Goal: Download file/media

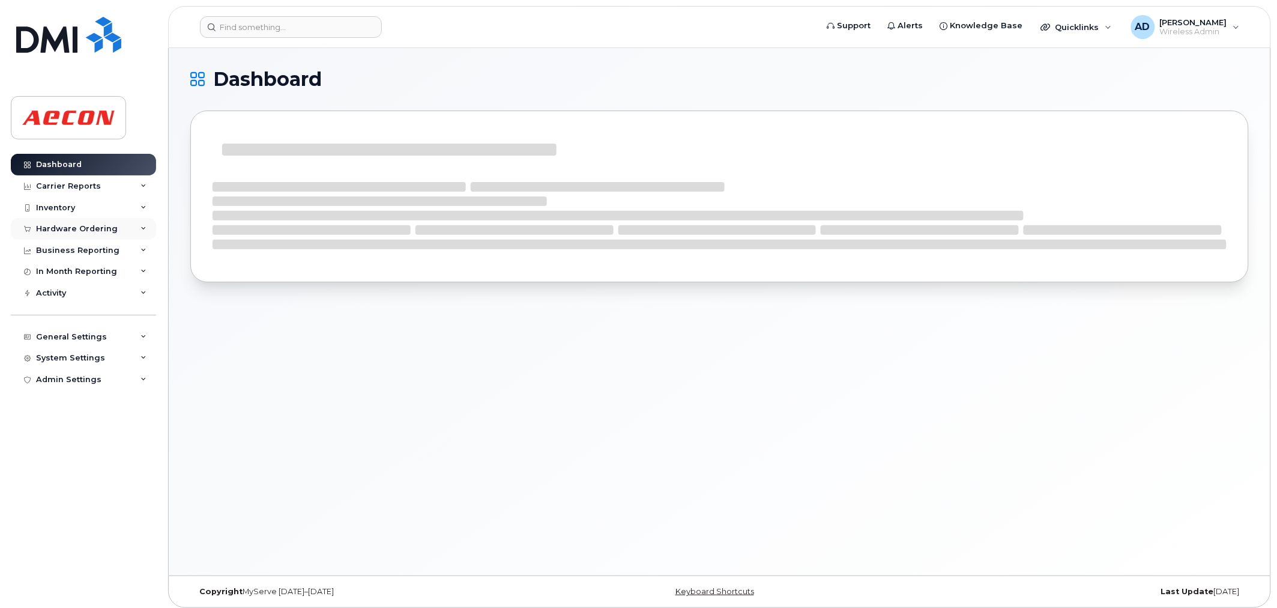
click at [121, 234] on div "Hardware Ordering" at bounding box center [83, 229] width 145 height 22
click at [132, 209] on div "Inventory" at bounding box center [83, 208] width 145 height 22
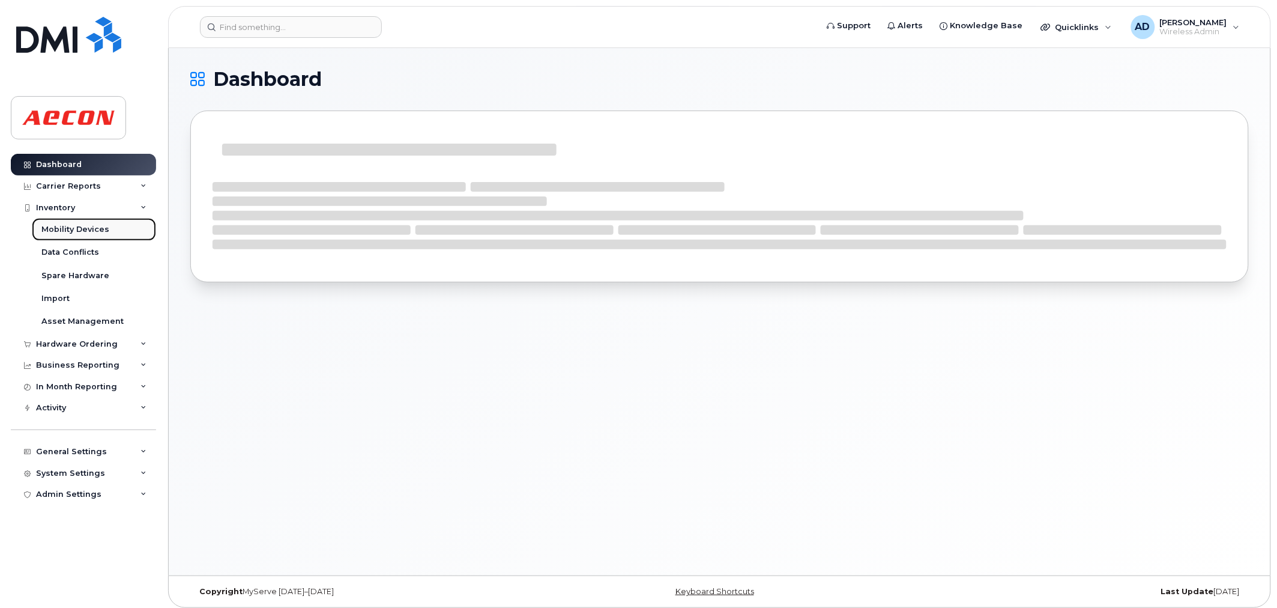
click at [94, 230] on div "Mobility Devices" at bounding box center [75, 229] width 68 height 11
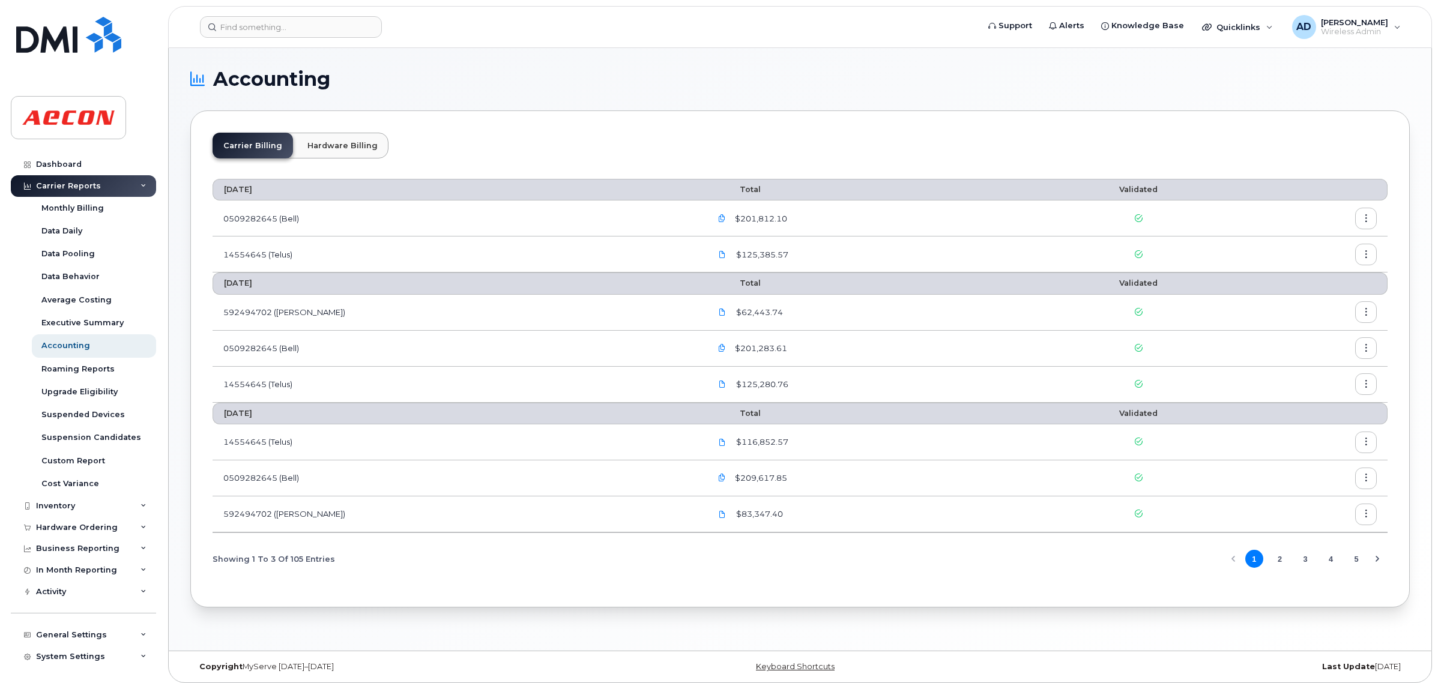
click at [718, 221] on icon "button" at bounding box center [722, 219] width 8 height 8
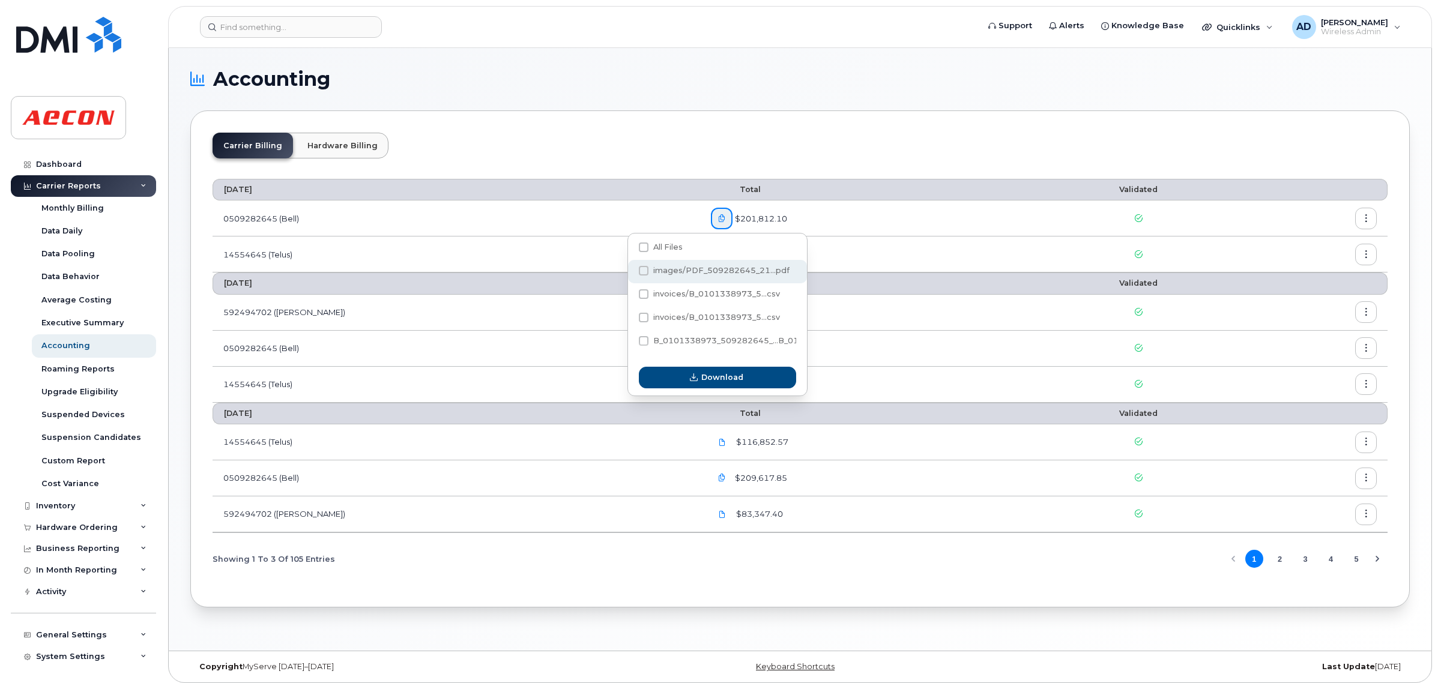
click at [643, 268] on span at bounding box center [644, 271] width 10 height 10
click at [631, 268] on input "images/PDF_509282645_21...pdf" at bounding box center [627, 271] width 6 height 6
checkbox input "true"
click at [698, 378] on span "button" at bounding box center [693, 377] width 11 height 11
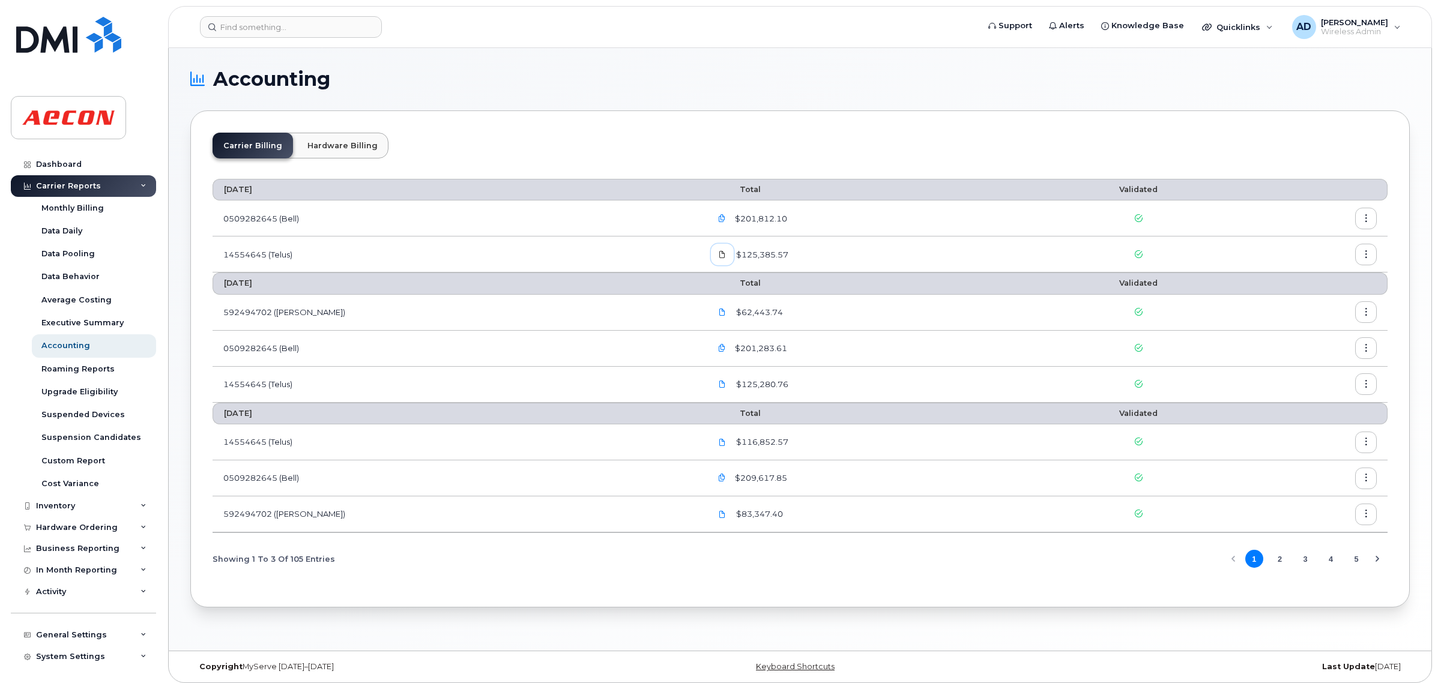
click at [719, 251] on icon at bounding box center [722, 254] width 7 height 7
click at [719, 256] on icon at bounding box center [722, 254] width 7 height 7
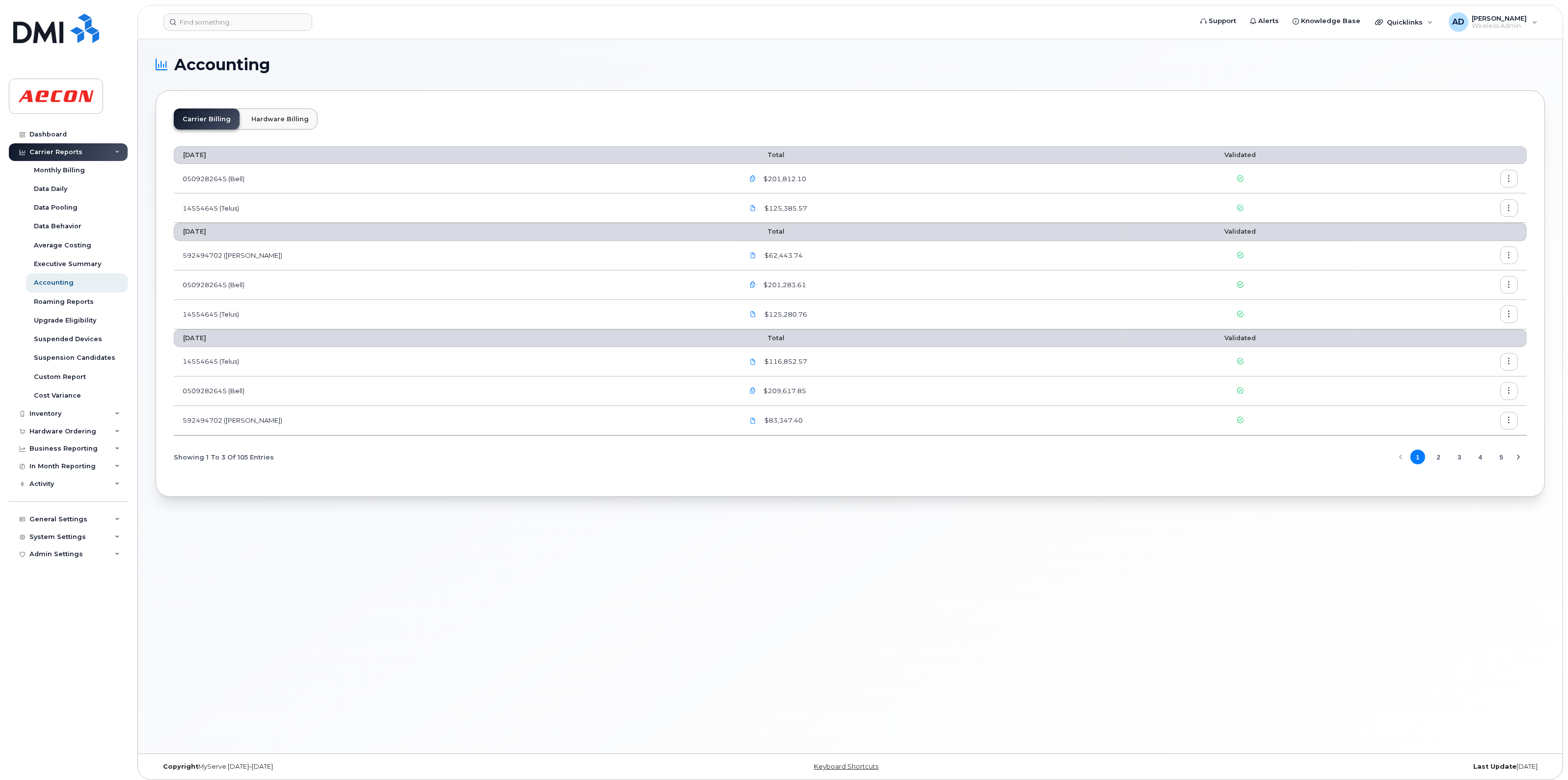
click at [762, 180] on span "$201,812.10" at bounding box center [784, 178] width 45 height 9
click at [744, 182] on button "button" at bounding box center [753, 179] width 18 height 18
click at [718, 311] on span "Download" at bounding box center [726, 307] width 34 height 9
